Goal: Task Accomplishment & Management: Manage account settings

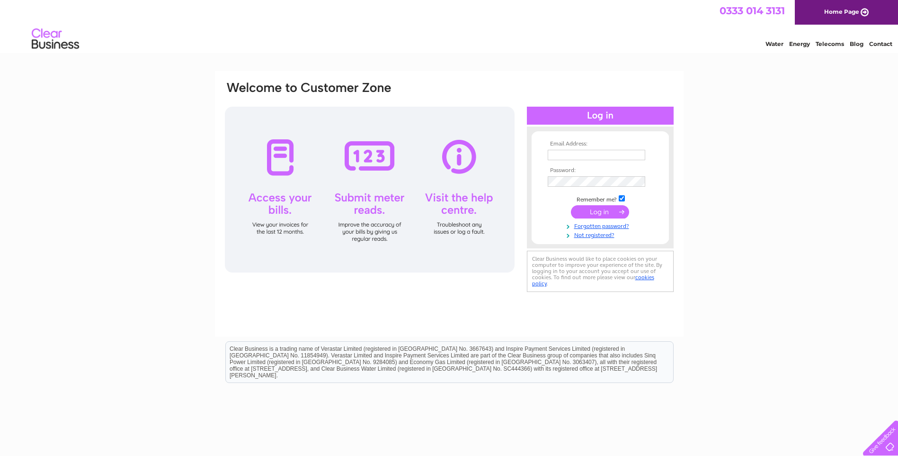
type input "finance@johnrossjr.com"
click at [600, 208] on input "submit" at bounding box center [600, 211] width 58 height 13
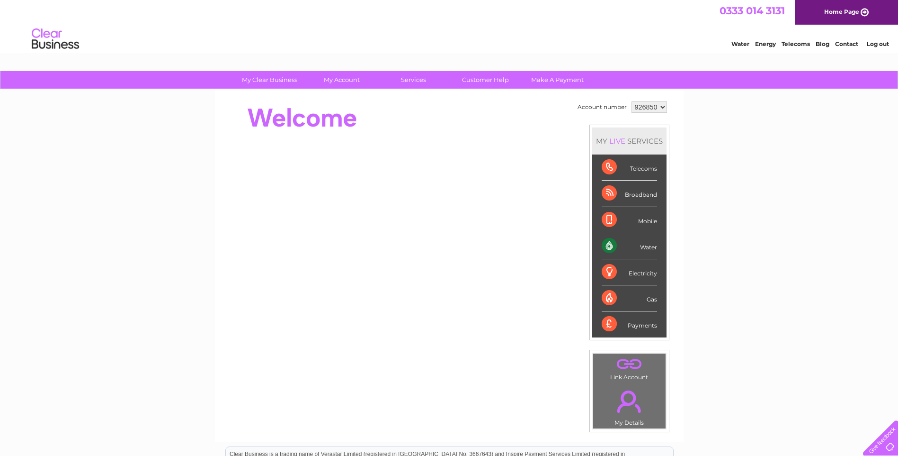
click at [619, 245] on div "Water" at bounding box center [629, 246] width 55 height 26
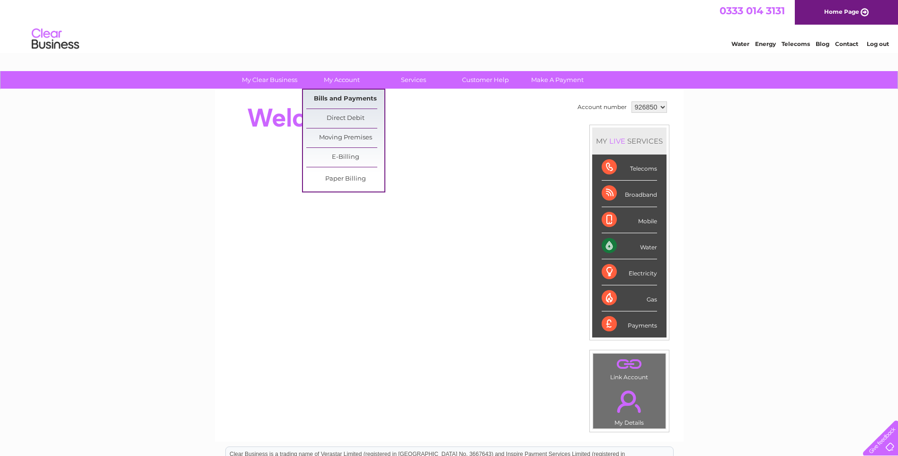
click at [340, 98] on link "Bills and Payments" at bounding box center [345, 99] width 78 height 19
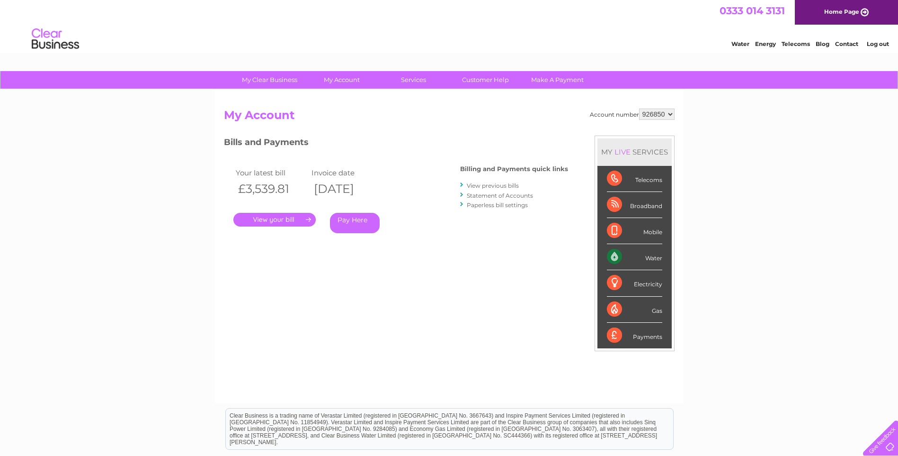
click at [276, 214] on link "." at bounding box center [274, 220] width 82 height 14
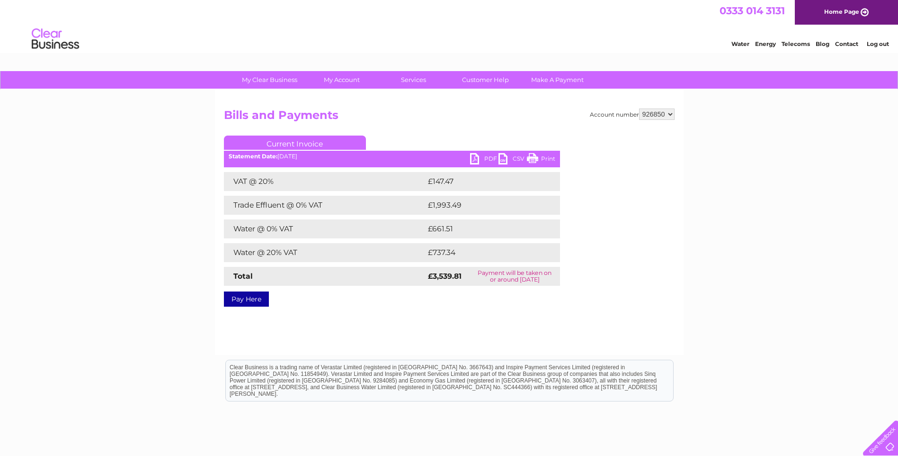
click at [486, 154] on link "PDF" at bounding box center [484, 160] width 28 height 14
